Goal: Information Seeking & Learning: Learn about a topic

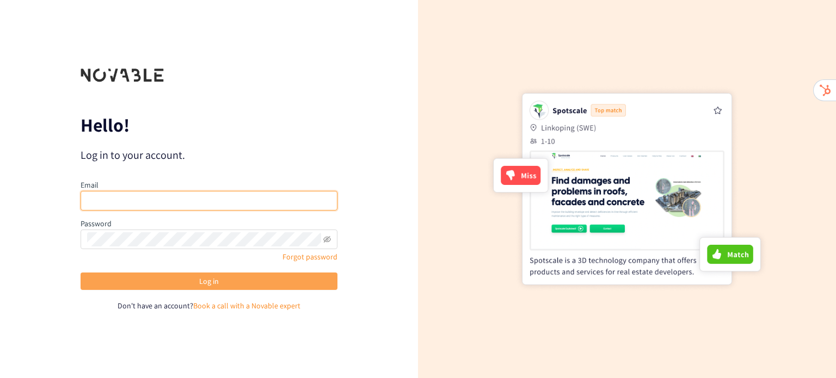
type input "[PERSON_NAME][EMAIL_ADDRESS][DOMAIN_NAME]"
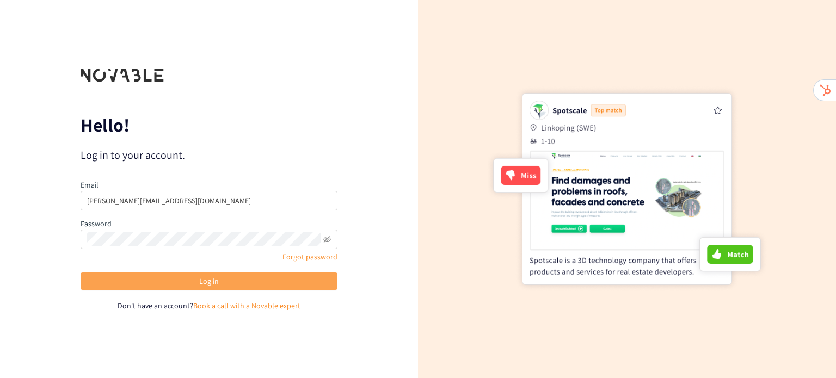
click at [165, 277] on button "Log in" at bounding box center [209, 281] width 257 height 17
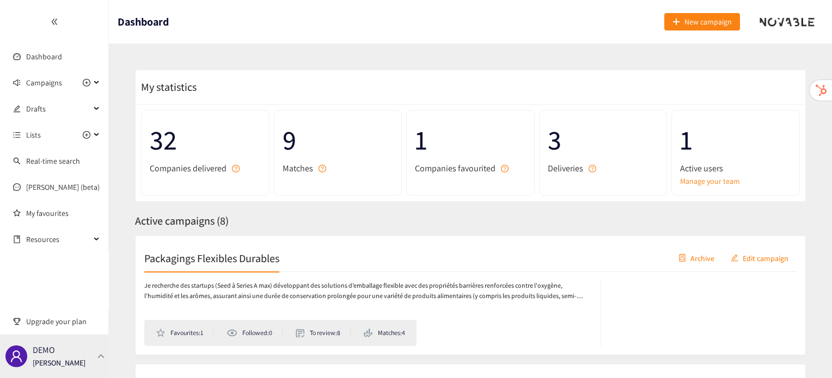
click at [57, 359] on p "[PERSON_NAME]" at bounding box center [59, 363] width 53 height 12
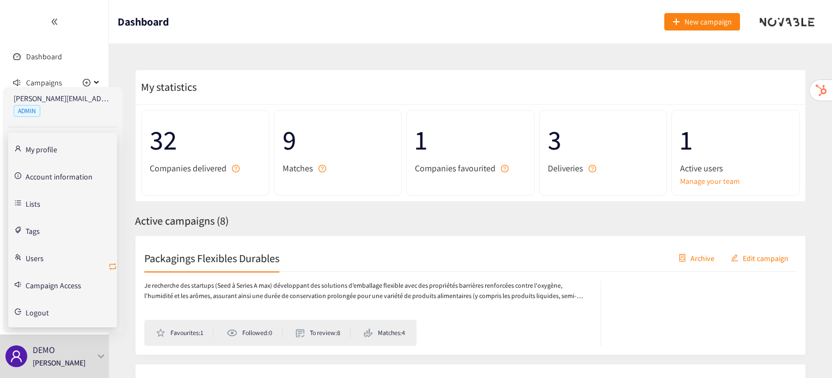
click at [111, 269] on icon "retweet" at bounding box center [112, 266] width 9 height 9
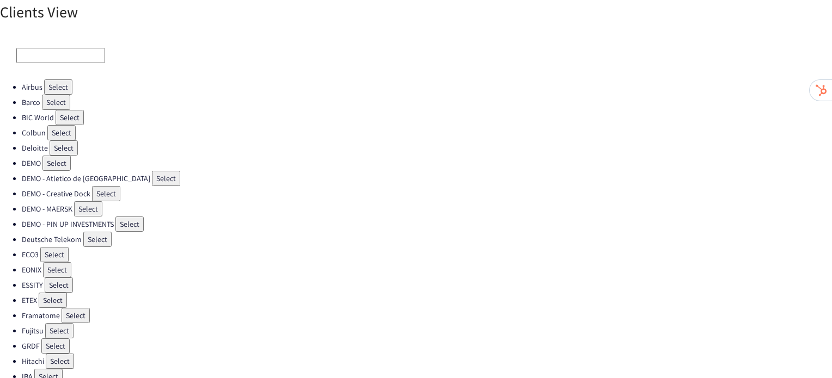
scroll to position [11, 0]
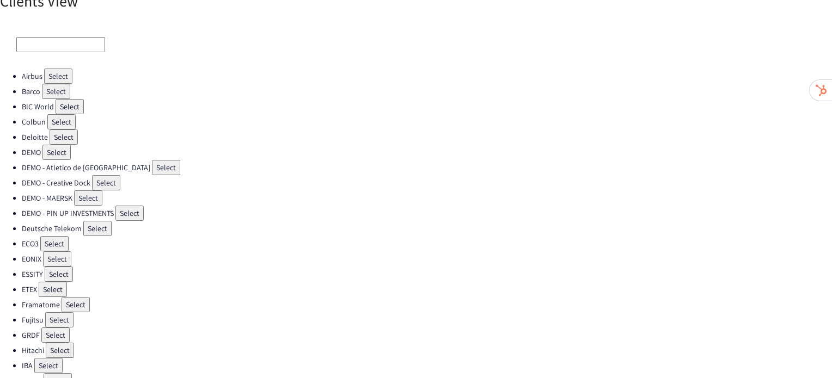
click at [87, 297] on button "Select" at bounding box center [76, 304] width 28 height 15
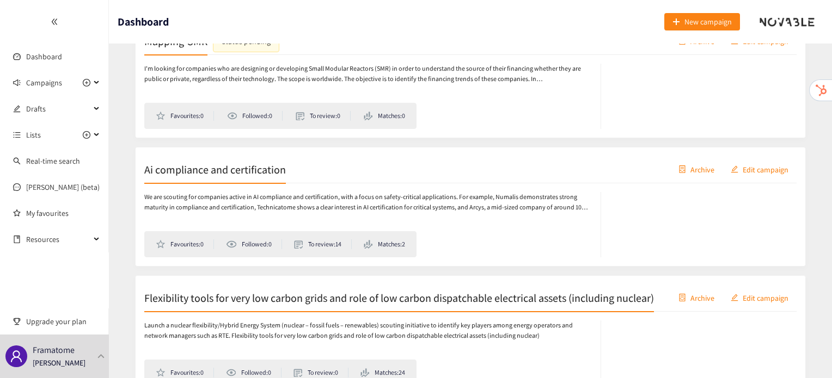
scroll to position [222, 0]
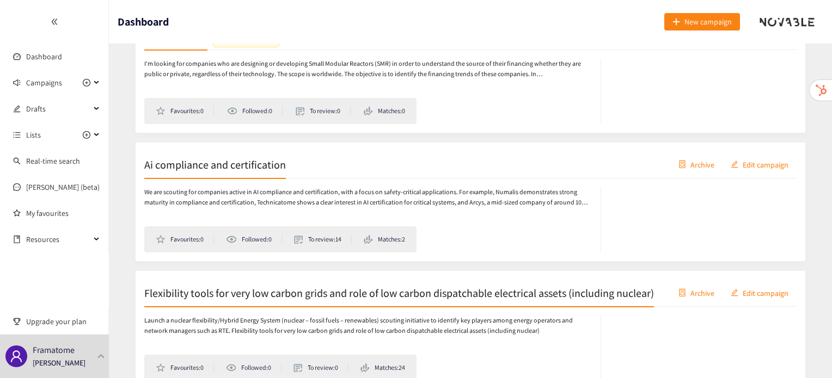
click at [427, 301] on h2 "Flexibility tools for very low carbon grids and role of low carbon dispatchable…" at bounding box center [399, 292] width 510 height 15
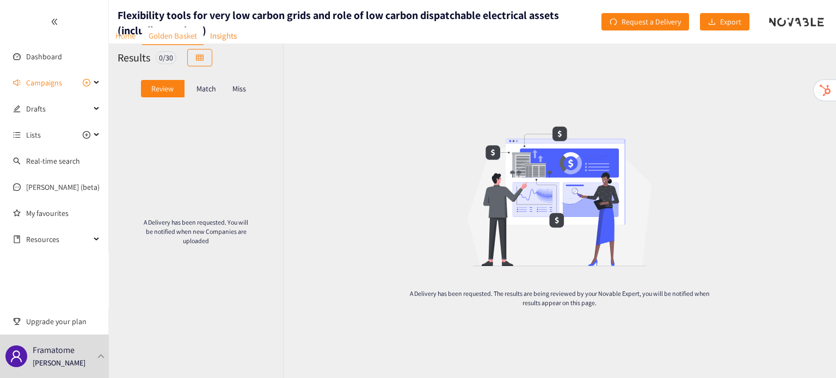
click at [128, 40] on link "Home" at bounding box center [125, 35] width 33 height 17
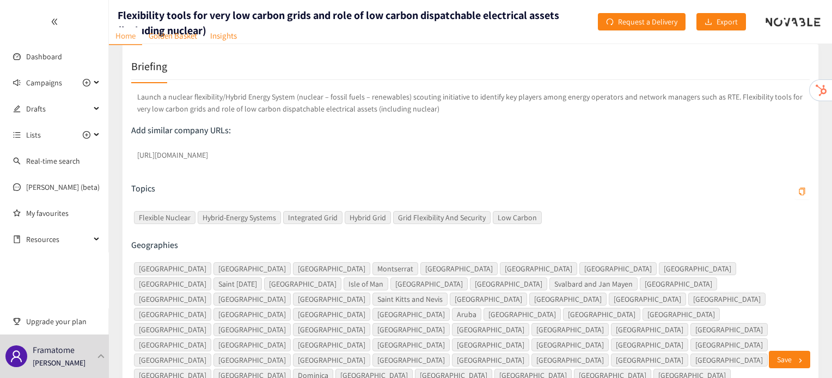
scroll to position [195, 0]
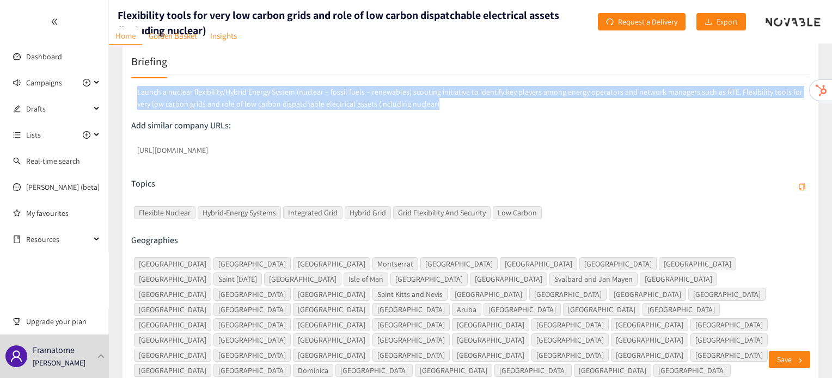
drag, startPoint x: 436, startPoint y: 104, endPoint x: 133, endPoint y: 85, distance: 303.3
click at [133, 85] on p "Launch a nuclear flexibility/Hybrid Energy System (nuclear – fossil fuels – ren…" at bounding box center [470, 98] width 678 height 28
copy p "Launch a nuclear flexibility/Hybrid Energy System (nuclear – fossil fuels – ren…"
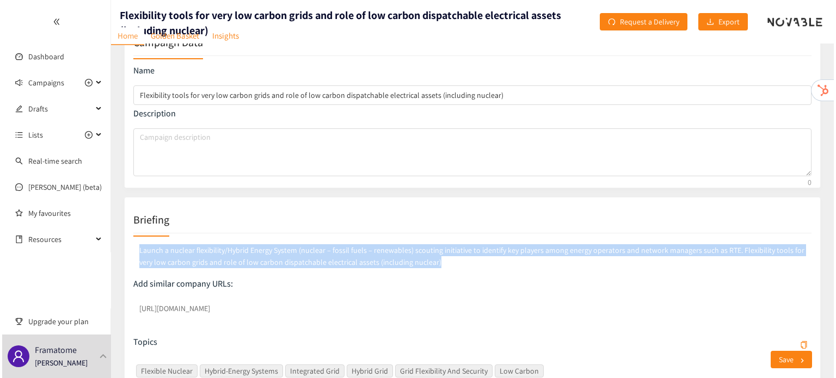
scroll to position [0, 0]
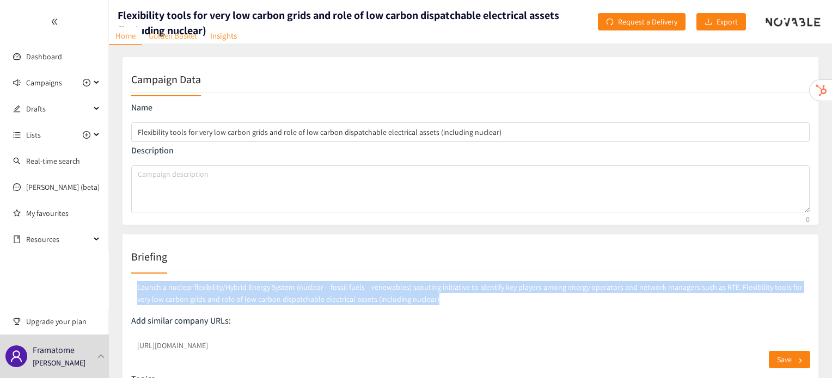
click at [179, 38] on link "Golden Basket" at bounding box center [173, 35] width 62 height 17
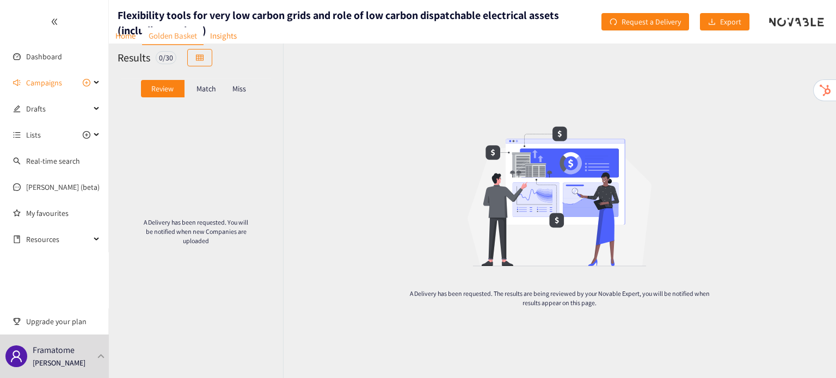
click at [212, 95] on div "Match" at bounding box center [207, 88] width 44 height 17
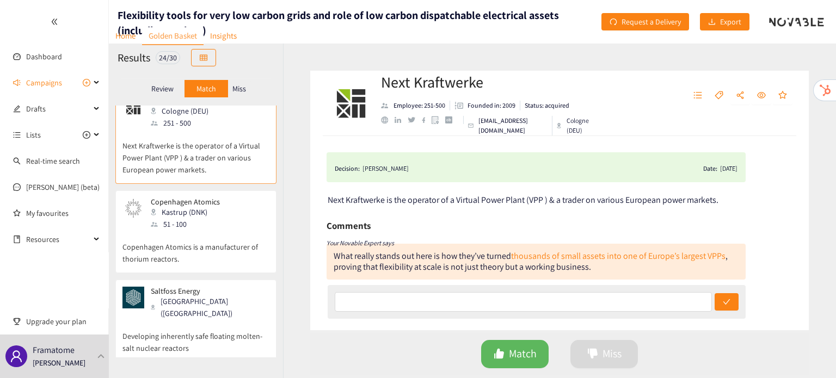
scroll to position [17, 0]
click at [204, 228] on div "51 - 100" at bounding box center [189, 223] width 76 height 12
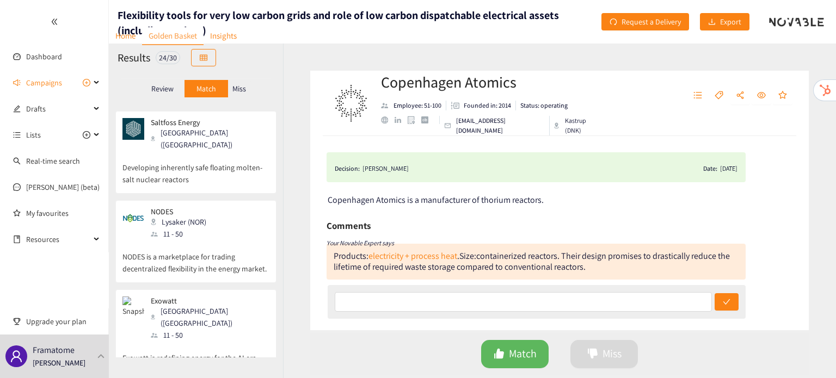
scroll to position [188, 0]
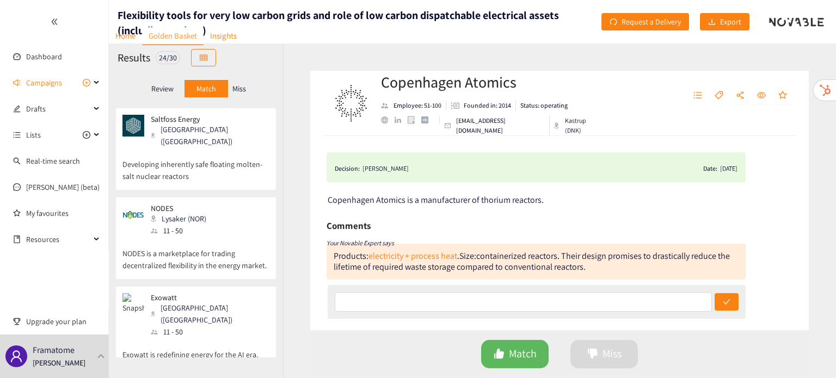
click at [215, 158] on p "Developing inherently safe floating molten-salt nuclear reactors" at bounding box center [195, 165] width 147 height 35
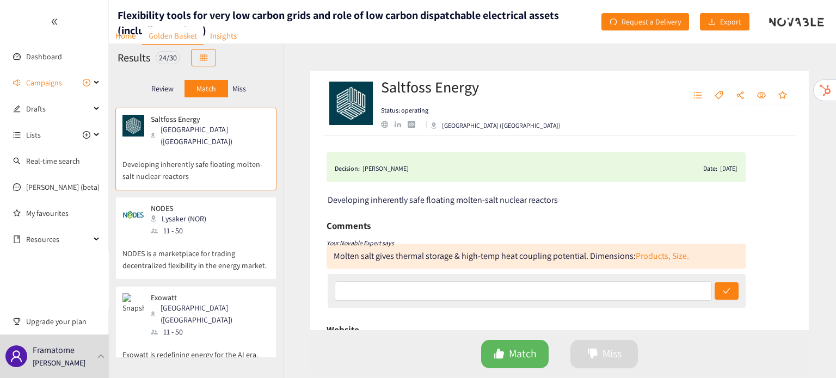
click at [198, 237] on p "NODES is a marketplace for trading decentralized flexibility in the energy mark…" at bounding box center [195, 254] width 147 height 35
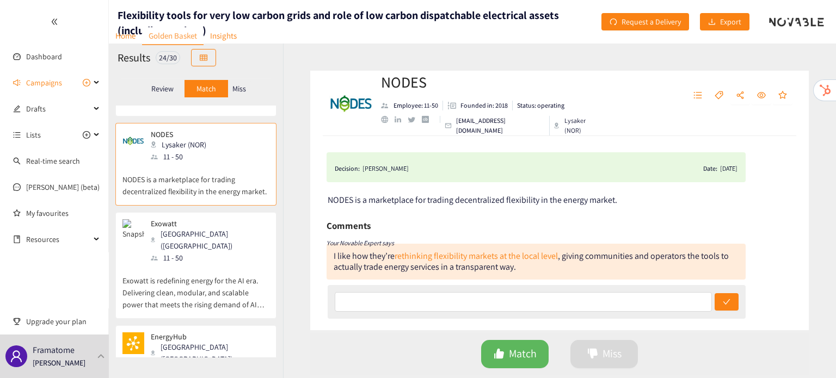
scroll to position [339, 0]
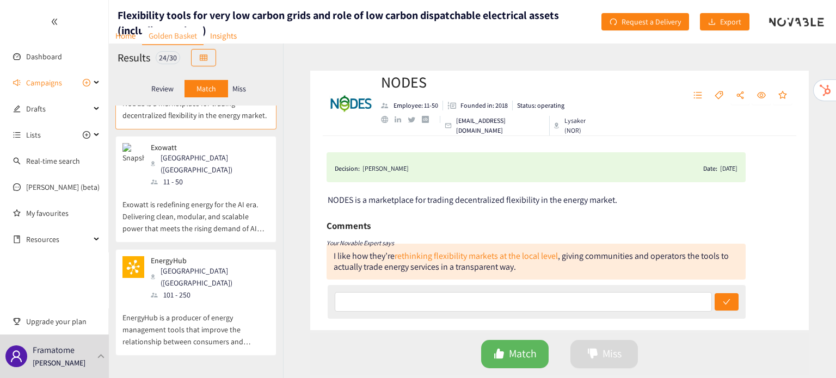
click at [198, 256] on p "EnergyHub" at bounding box center [206, 260] width 111 height 9
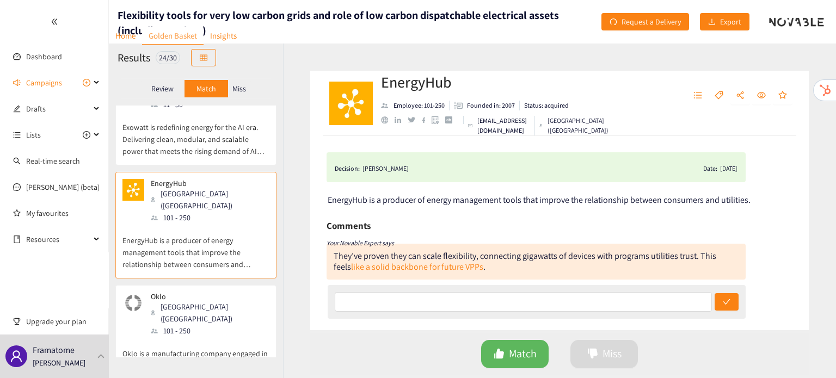
scroll to position [421, 0]
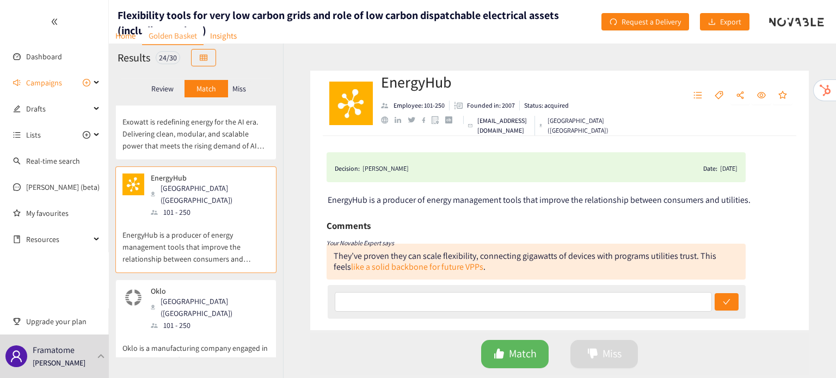
click at [193, 320] on div "101 - 250" at bounding box center [210, 326] width 118 height 12
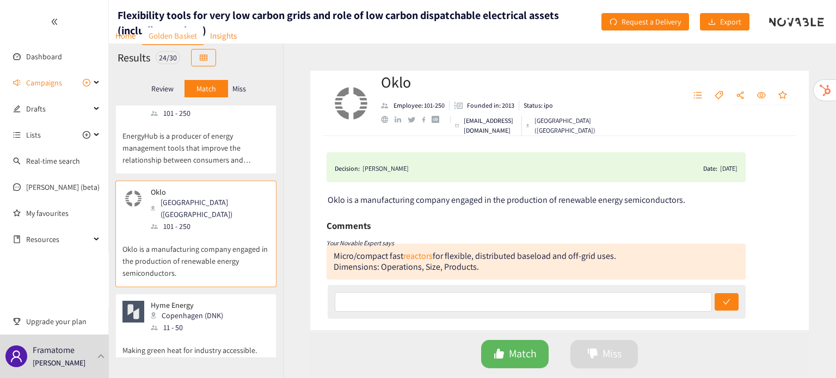
scroll to position [523, 0]
click at [193, 320] on div "11 - 50" at bounding box center [190, 326] width 79 height 12
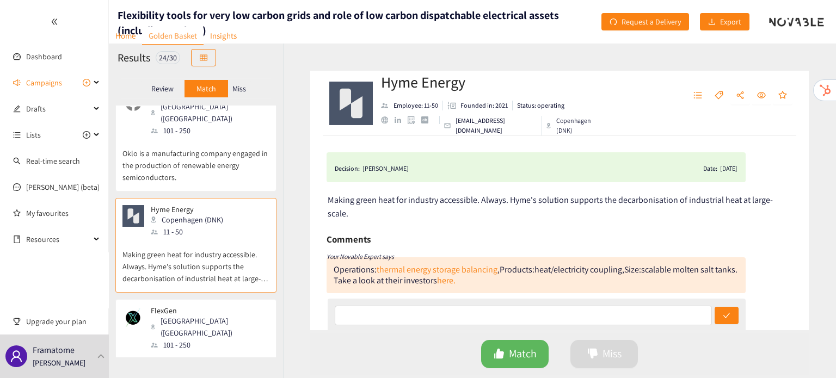
scroll to position [616, 0]
click at [193, 339] on div "101 - 250" at bounding box center [210, 345] width 118 height 12
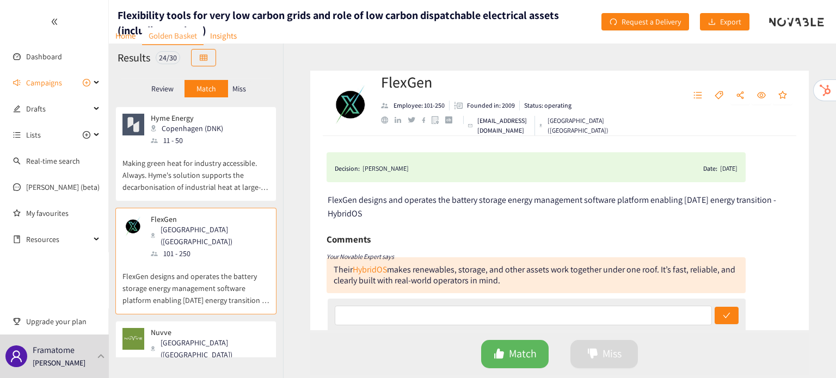
scroll to position [709, 0]
click at [193, 336] on div "[GEOGRAPHIC_DATA] ([GEOGRAPHIC_DATA])" at bounding box center [210, 348] width 118 height 24
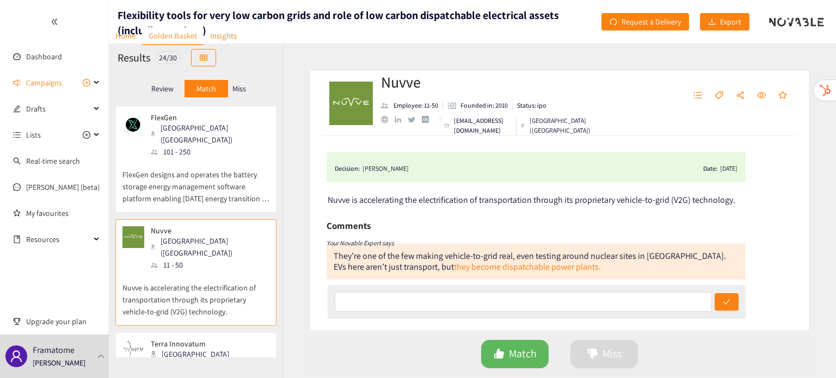
scroll to position [809, 0]
click at [192, 362] on p "Terra Innovatum (TINN) is dedicated to delivering innovative and sustainable po…" at bounding box center [195, 385] width 147 height 47
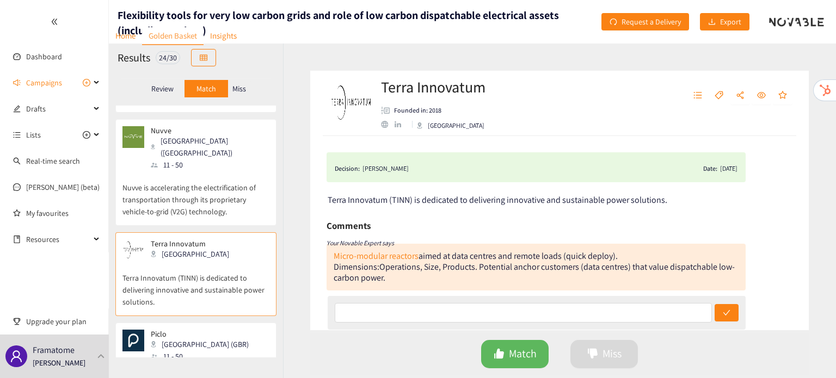
scroll to position [912, 0]
click at [192, 360] on p "Piclo develops software to make electricity grids smart, flexible and sustainab…" at bounding box center [195, 377] width 147 height 35
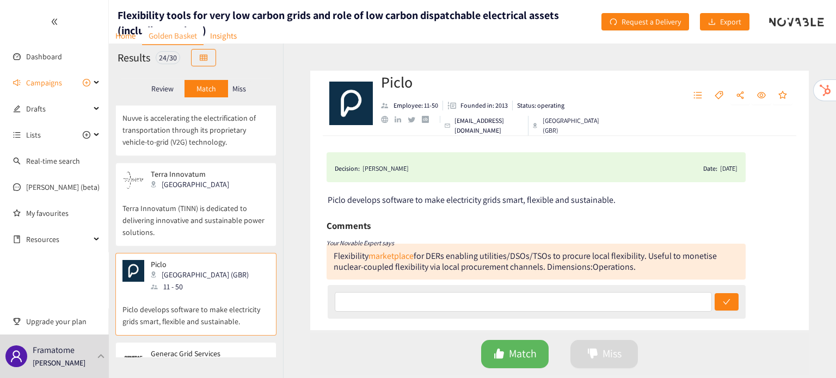
scroll to position [989, 0]
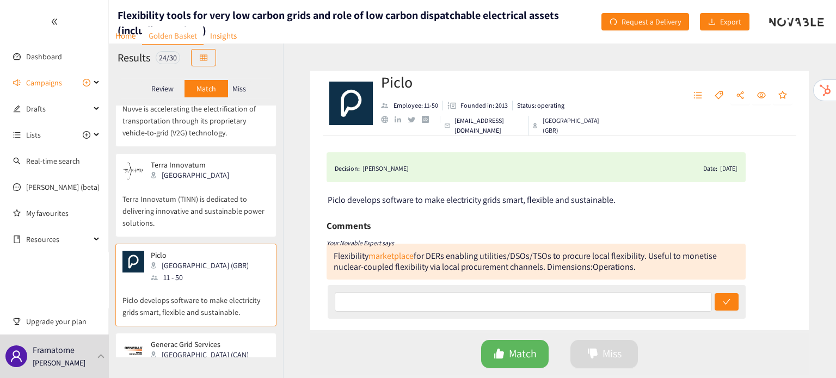
click at [192, 361] on div "11 - 50" at bounding box center [203, 367] width 105 height 12
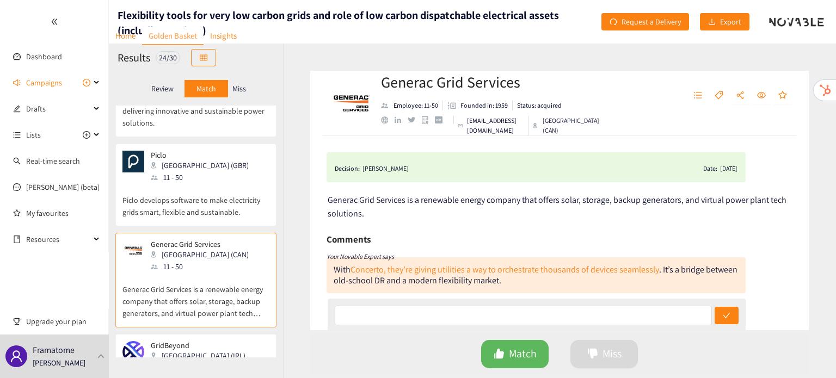
scroll to position [1090, 0]
click at [192, 361] on div "101 - 250" at bounding box center [201, 367] width 101 height 12
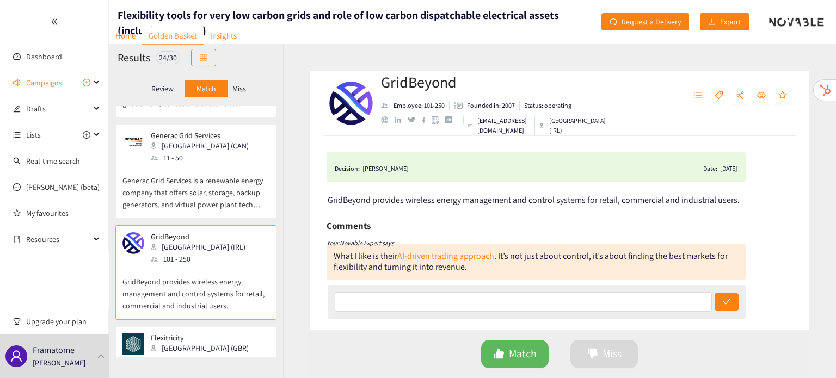
scroll to position [1197, 0]
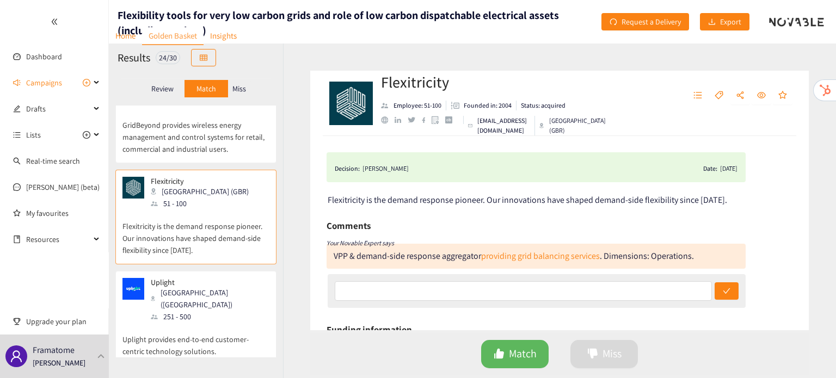
scroll to position [1356, 0]
click at [192, 378] on p "[GEOGRAPHIC_DATA]" at bounding box center [206, 382] width 111 height 9
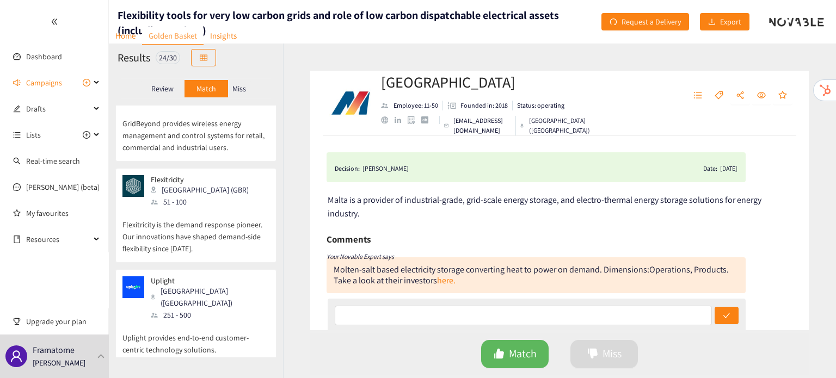
click at [247, 85] on div "Miss" at bounding box center [239, 88] width 23 height 17
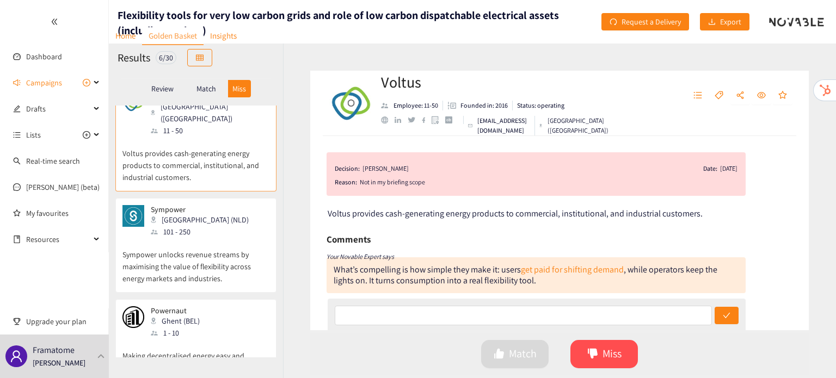
scroll to position [0, 0]
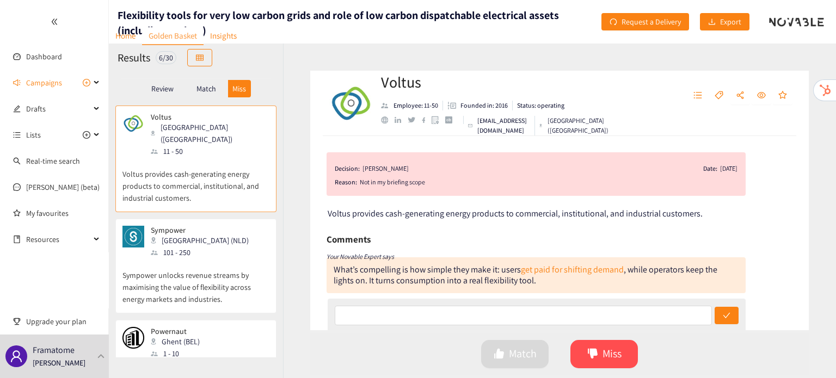
click at [186, 259] on p "Sympower unlocks revenue streams by maximising the value of flexibility across …" at bounding box center [195, 282] width 147 height 47
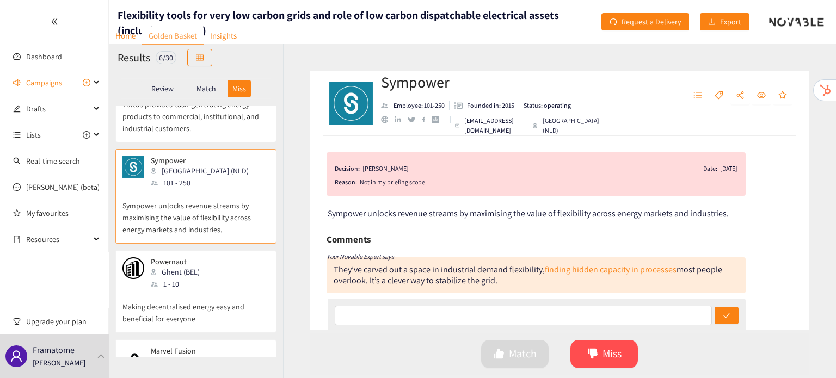
click at [186, 258] on p "Powernaut" at bounding box center [175, 262] width 49 height 9
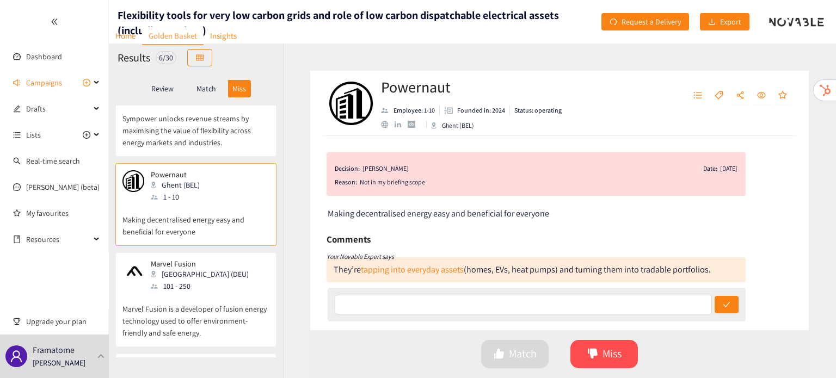
scroll to position [161, 0]
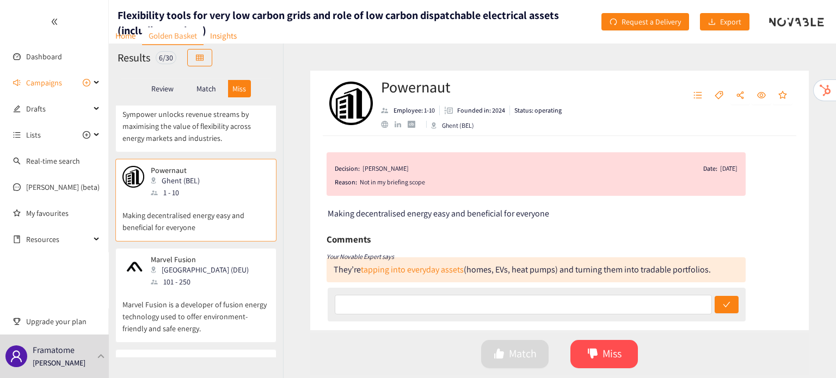
click at [186, 264] on div "[GEOGRAPHIC_DATA] (DEU)" at bounding box center [203, 270] width 105 height 12
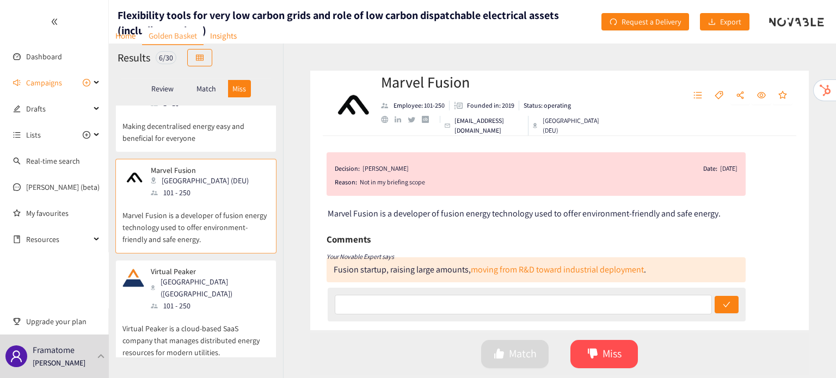
scroll to position [278, 0]
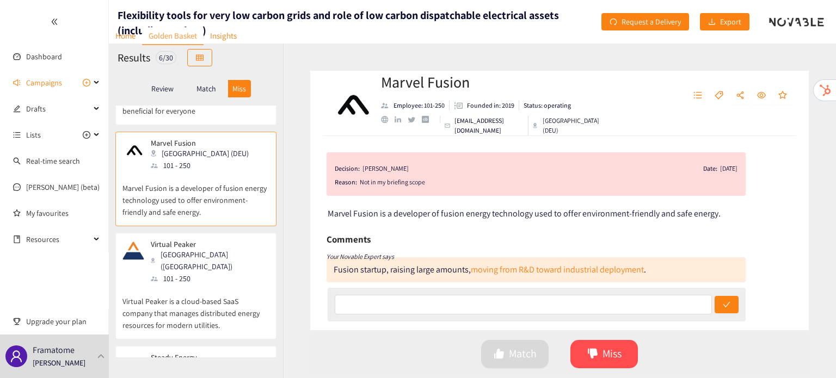
click at [186, 273] on div "101 - 250" at bounding box center [210, 279] width 118 height 12
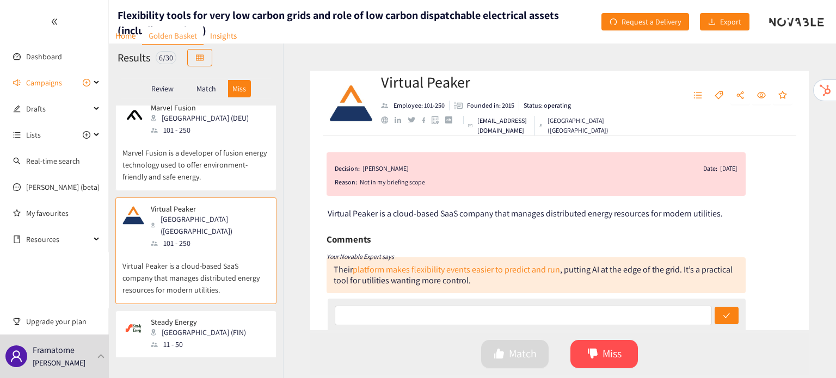
scroll to position [342, 0]
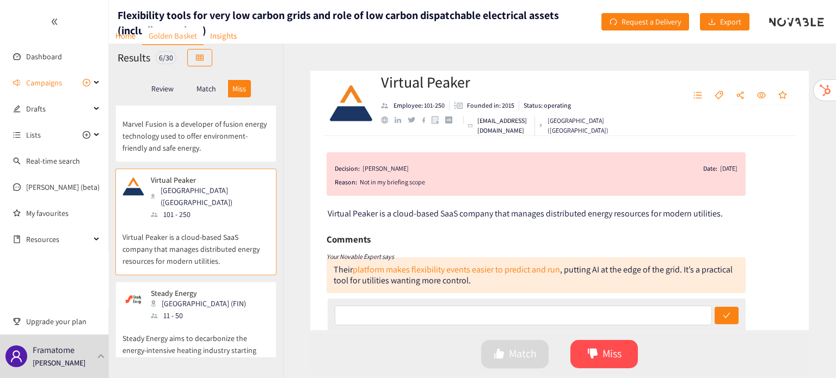
click at [186, 252] on div "Voltus [GEOGRAPHIC_DATA] ([GEOGRAPHIC_DATA]) 11 - 50 Voltus provides cash-gener…" at bounding box center [196, 232] width 174 height 252
click at [180, 310] on div "11 - 50" at bounding box center [202, 316] width 102 height 12
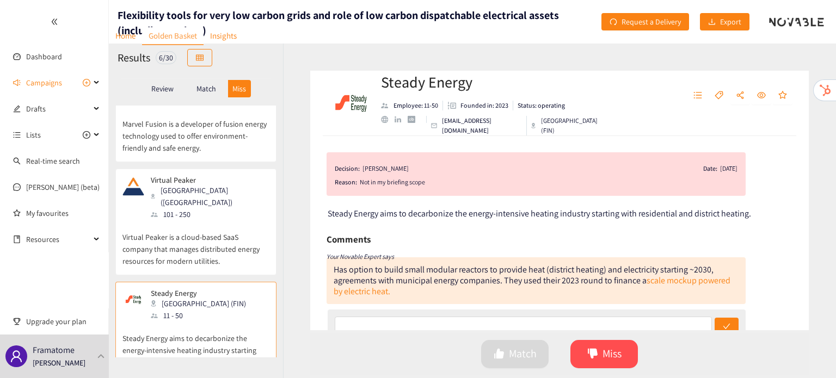
scroll to position [0, 0]
